Goal: Task Accomplishment & Management: Complete application form

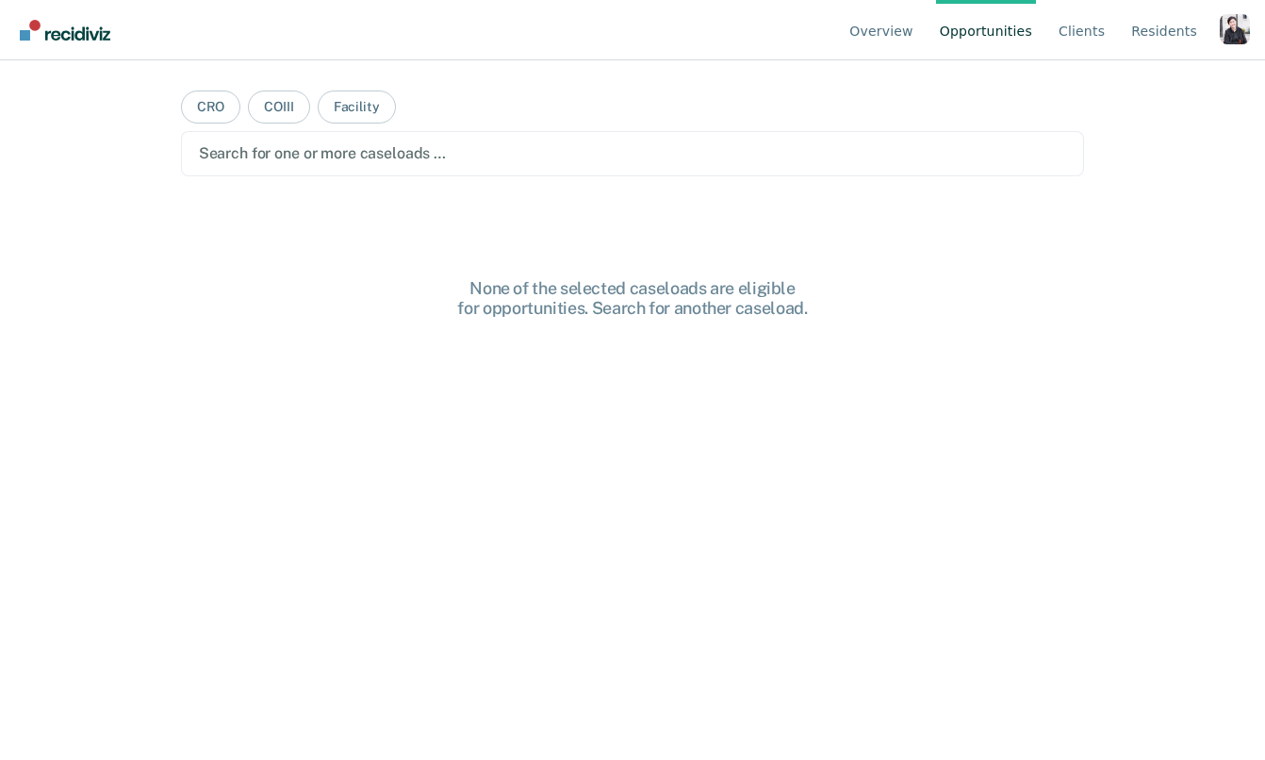
click at [1229, 30] on div "Profile dropdown button" at bounding box center [1235, 29] width 30 height 30
click at [1162, 89] on link "Profile" at bounding box center [1159, 88] width 122 height 16
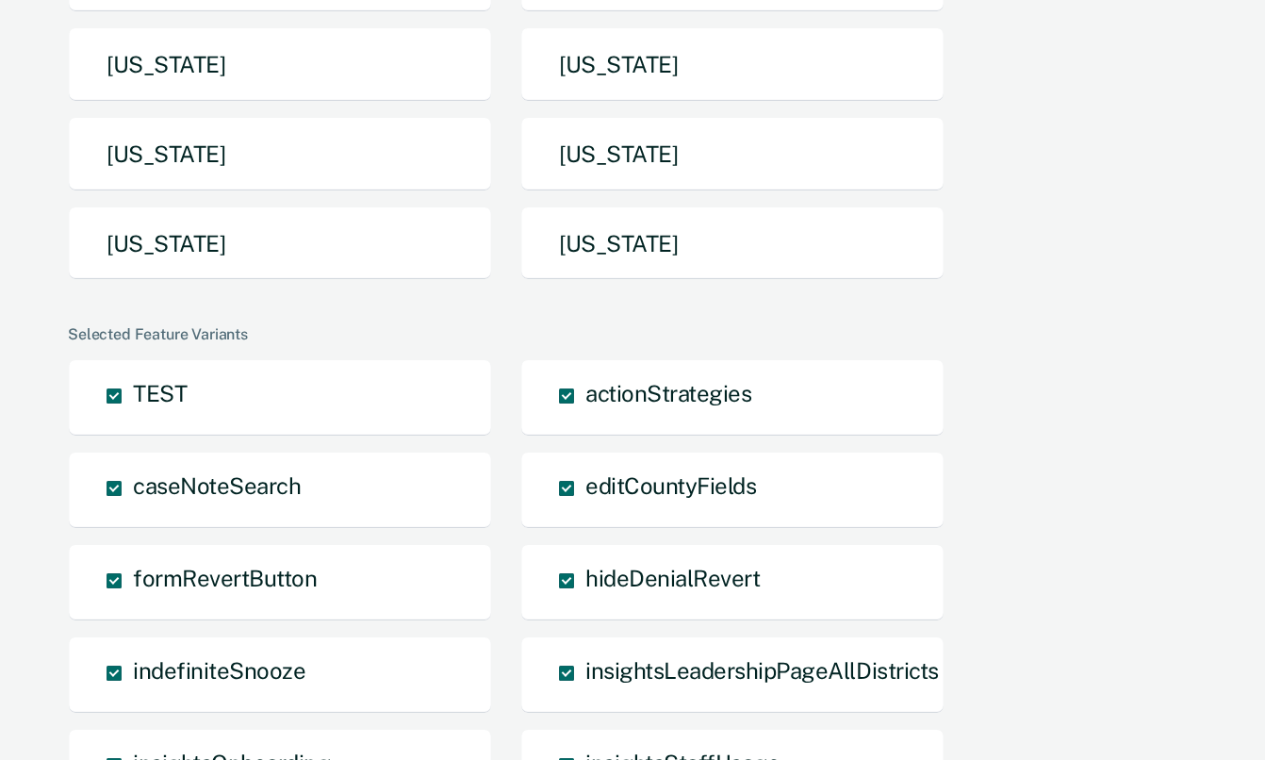
scroll to position [618, 0]
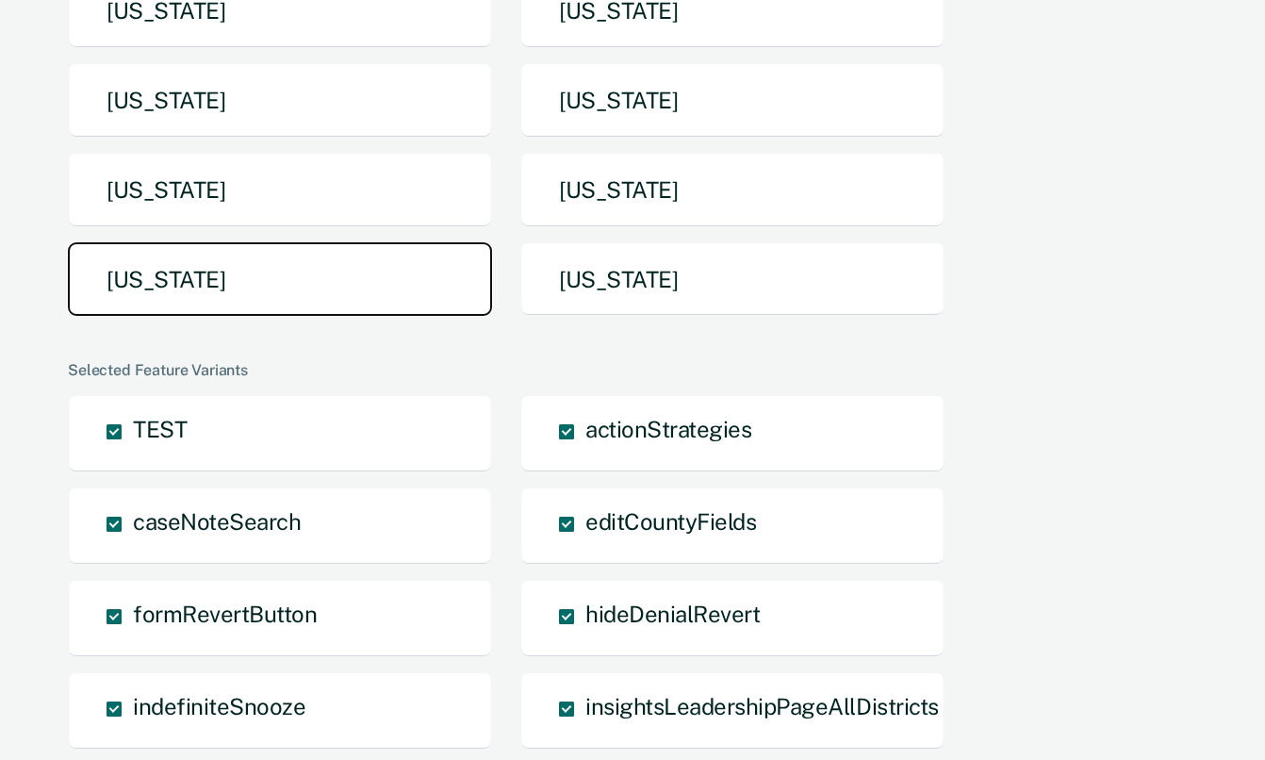
click at [380, 294] on button "[US_STATE]" at bounding box center [280, 279] width 424 height 74
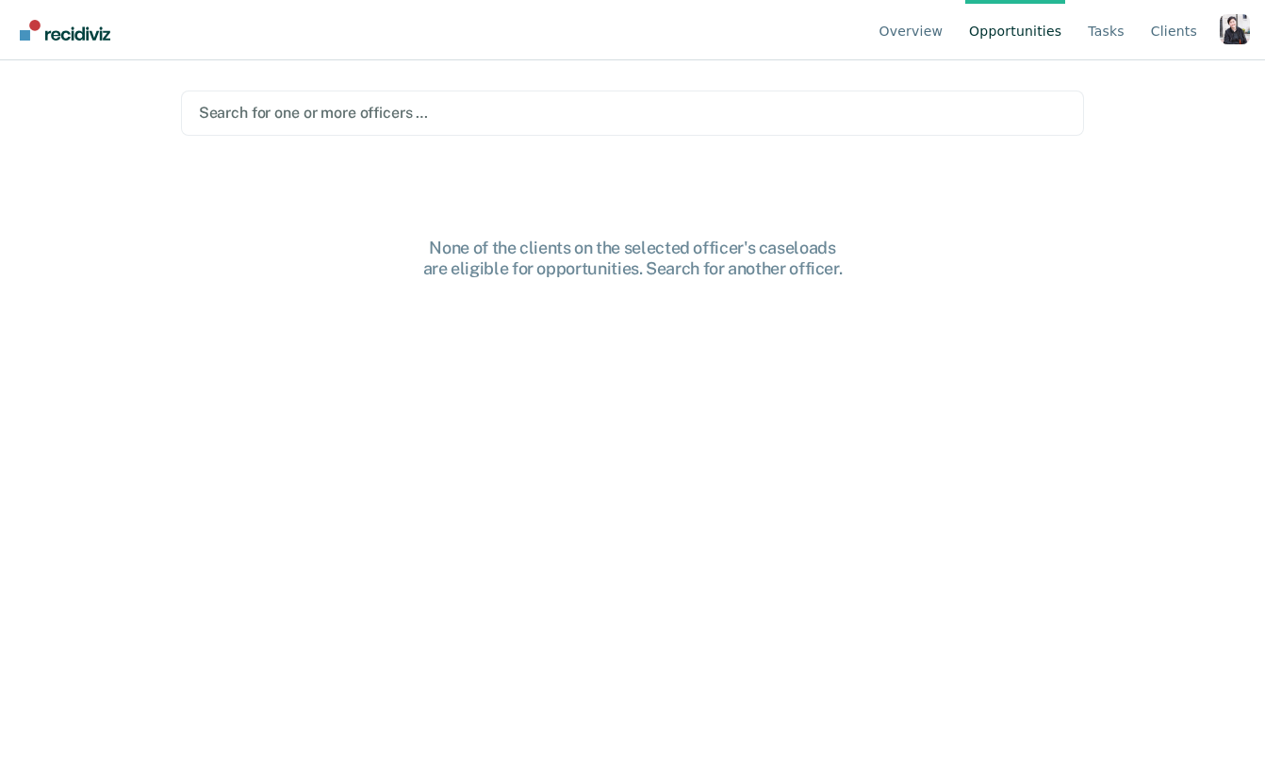
click at [905, 122] on div at bounding box center [633, 113] width 868 height 22
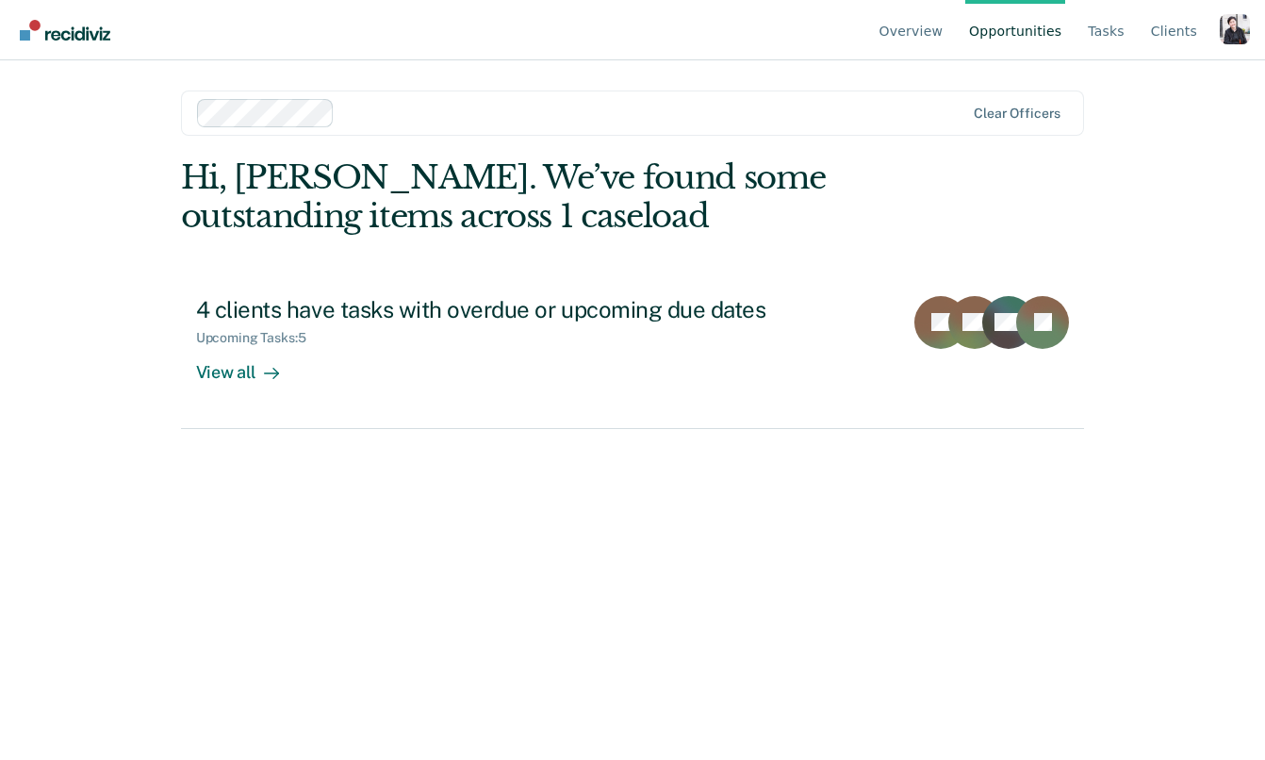
click at [677, 130] on div "Clear officers" at bounding box center [633, 112] width 904 height 45
click at [669, 126] on div at bounding box center [581, 113] width 769 height 28
click at [706, 127] on div "Clear officers" at bounding box center [633, 112] width 904 height 45
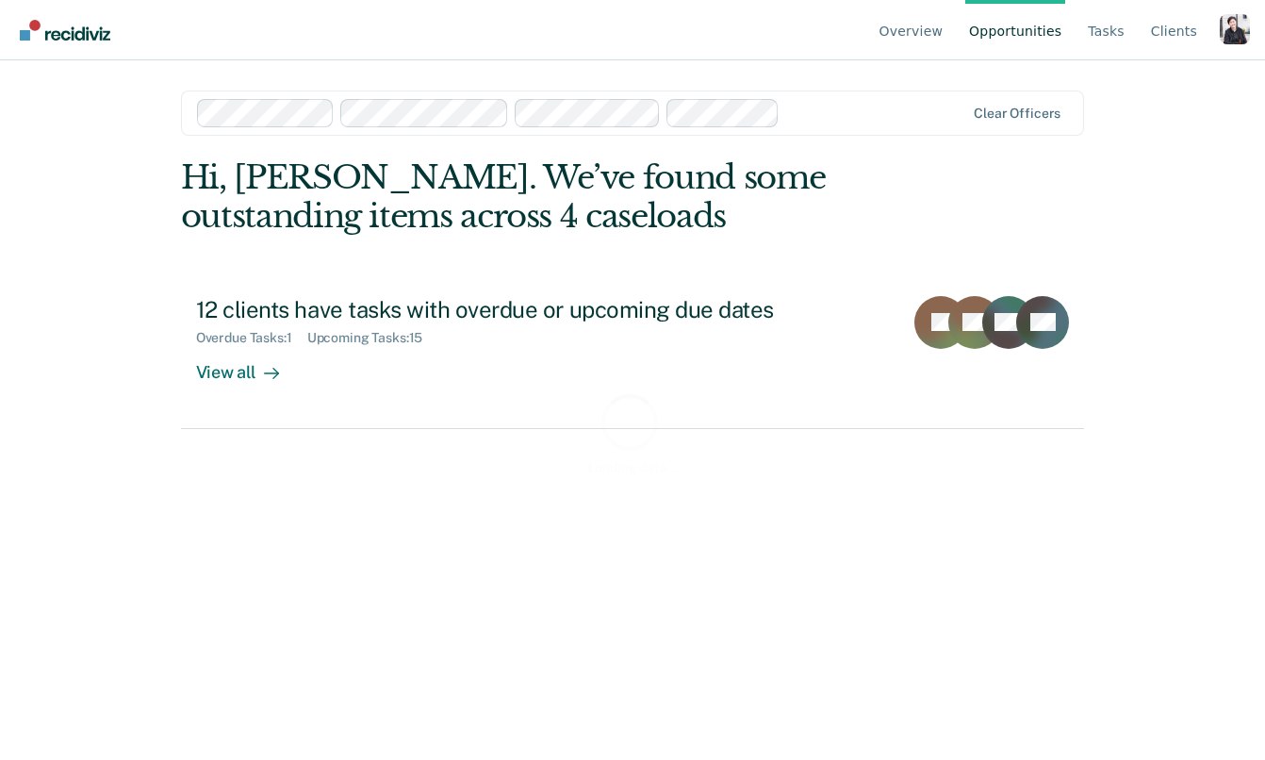
click at [834, 129] on div "Clear officers" at bounding box center [633, 112] width 904 height 45
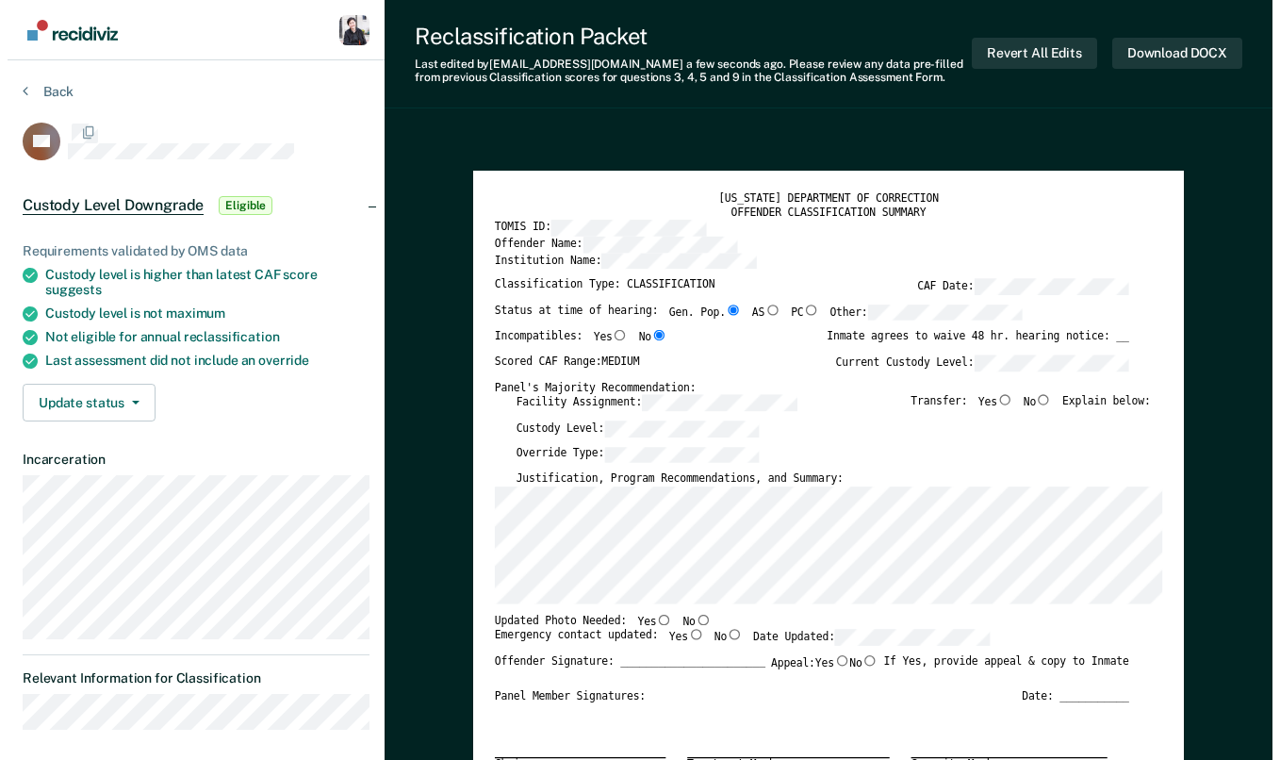
scroll to position [1178, 0]
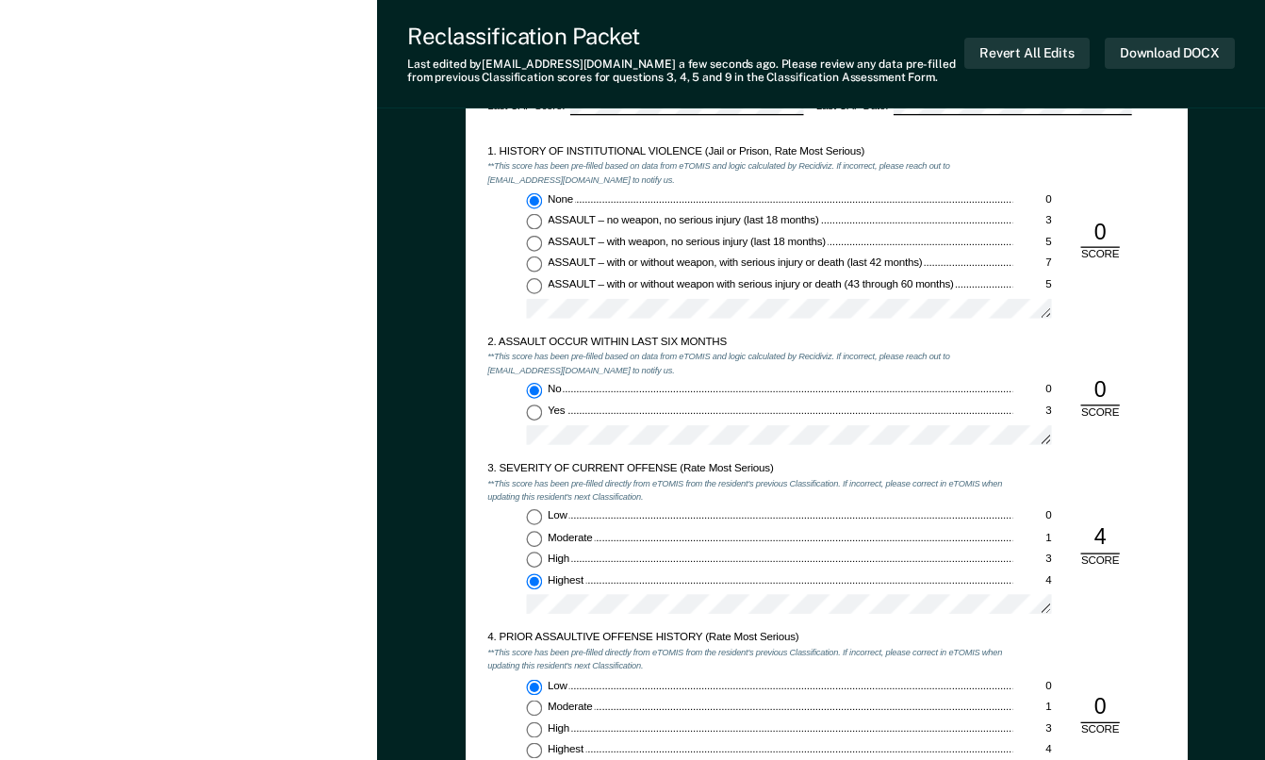
type textarea "x"
